Goal: Task Accomplishment & Management: Use online tool/utility

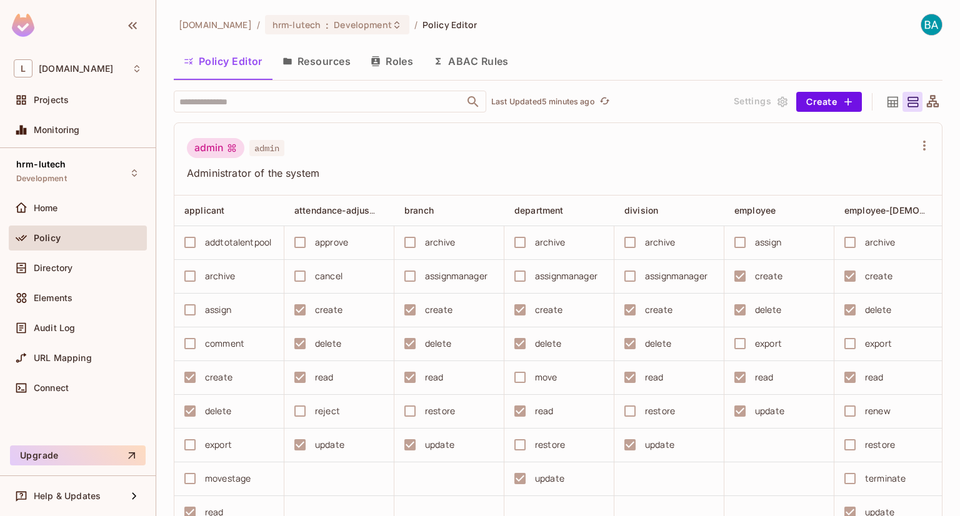
click at [730, 448] on td at bounding box center [780, 446] width 110 height 34
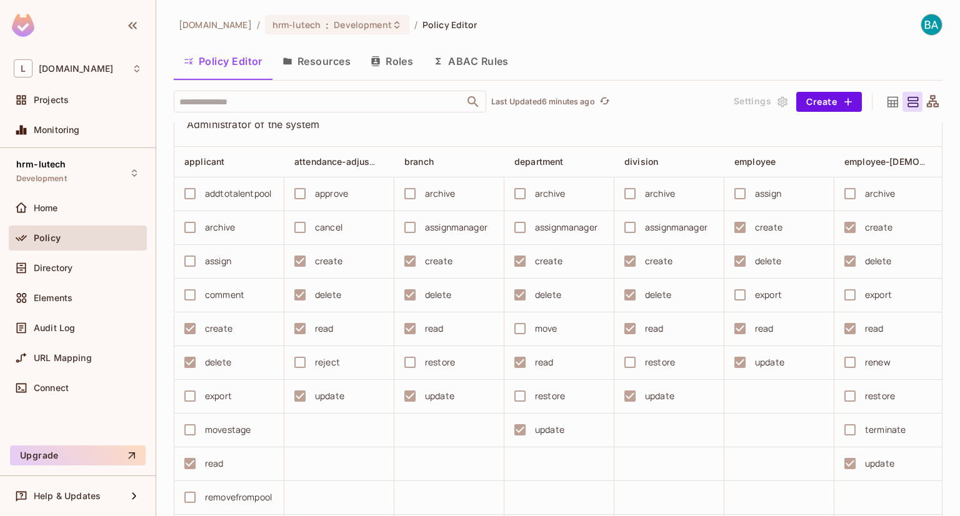
click at [481, 476] on td at bounding box center [449, 465] width 110 height 34
click at [430, 472] on td at bounding box center [449, 465] width 110 height 34
click at [762, 458] on td at bounding box center [780, 465] width 110 height 34
click at [627, 166] on span "division" at bounding box center [642, 161] width 34 height 11
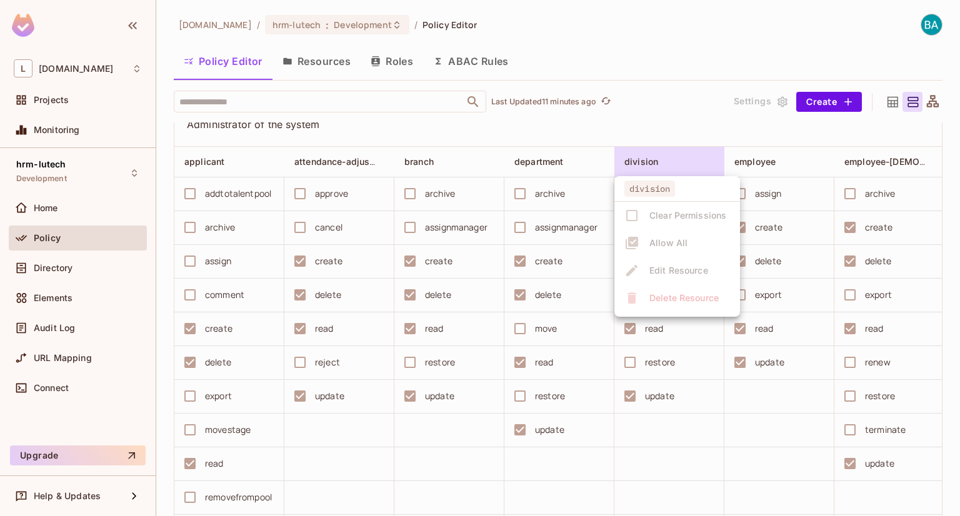
click at [817, 94] on div at bounding box center [480, 258] width 960 height 516
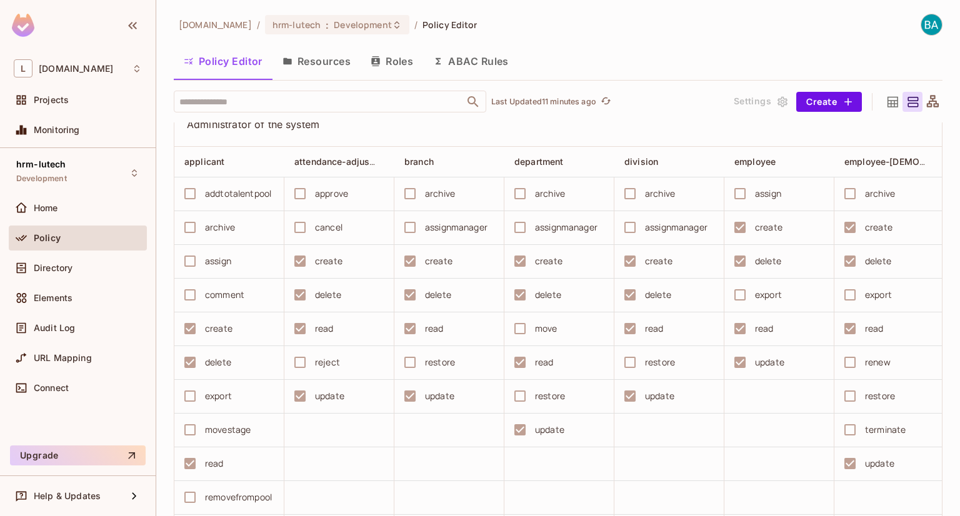
click at [817, 94] on button "Create" at bounding box center [829, 102] width 66 height 20
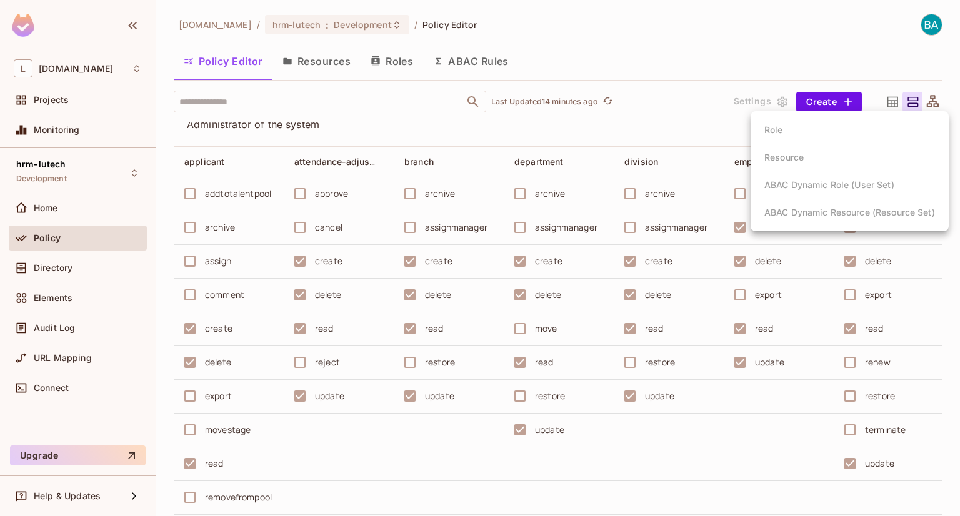
click at [68, 355] on div at bounding box center [480, 258] width 960 height 516
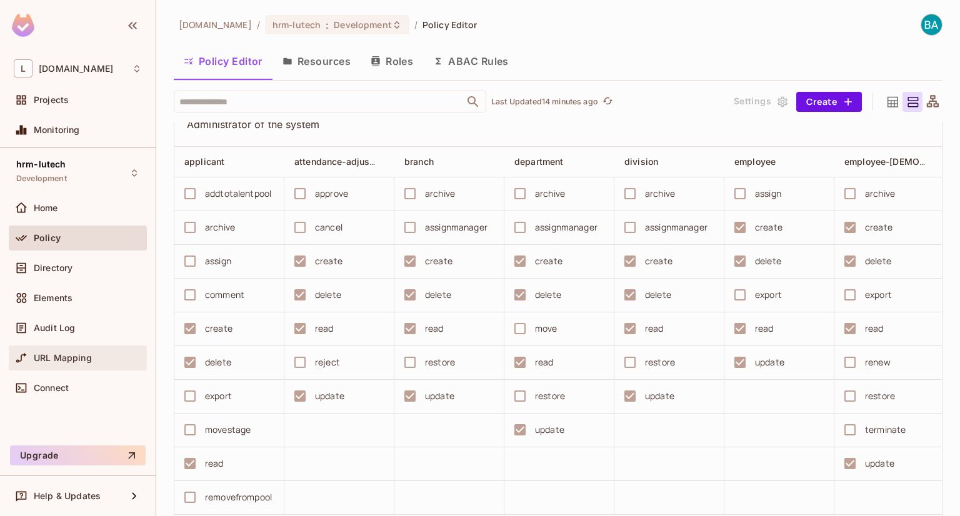
click at [65, 355] on span "URL Mapping" at bounding box center [63, 358] width 58 height 10
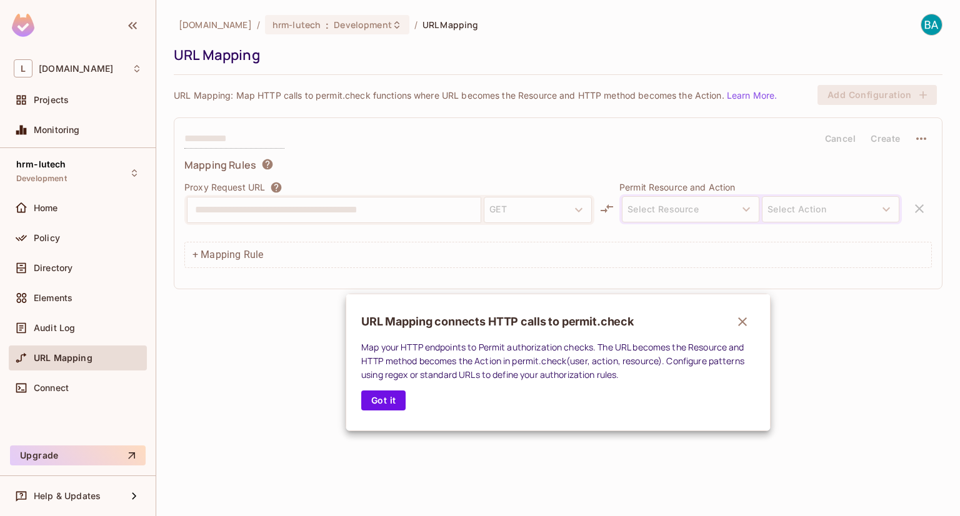
click at [736, 316] on button "button" at bounding box center [742, 321] width 25 height 25
